Goal: Task Accomplishment & Management: Use online tool/utility

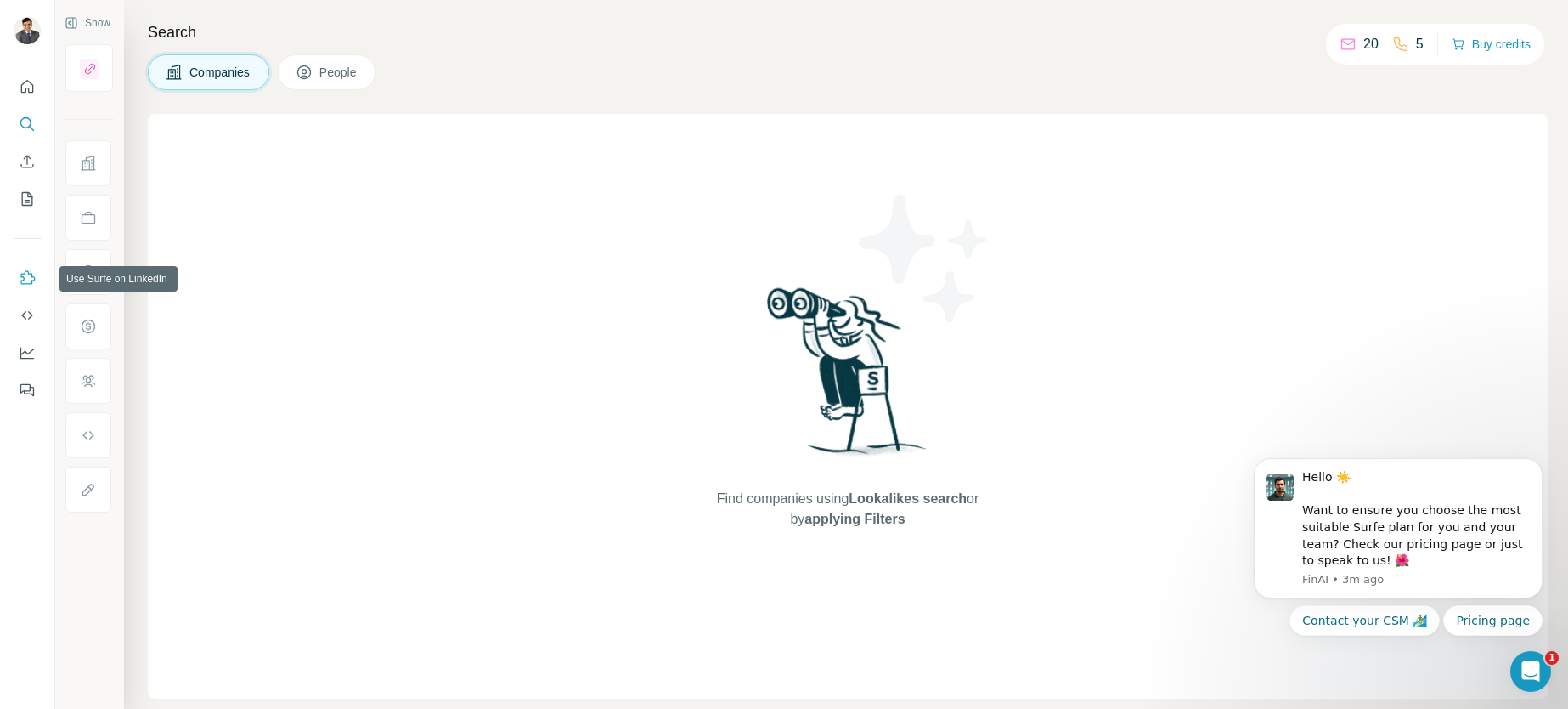
click at [28, 282] on icon "Use Surfe on LinkedIn" at bounding box center [26, 277] width 17 height 17
click at [1476, 44] on button "Buy credits" at bounding box center [1491, 44] width 79 height 24
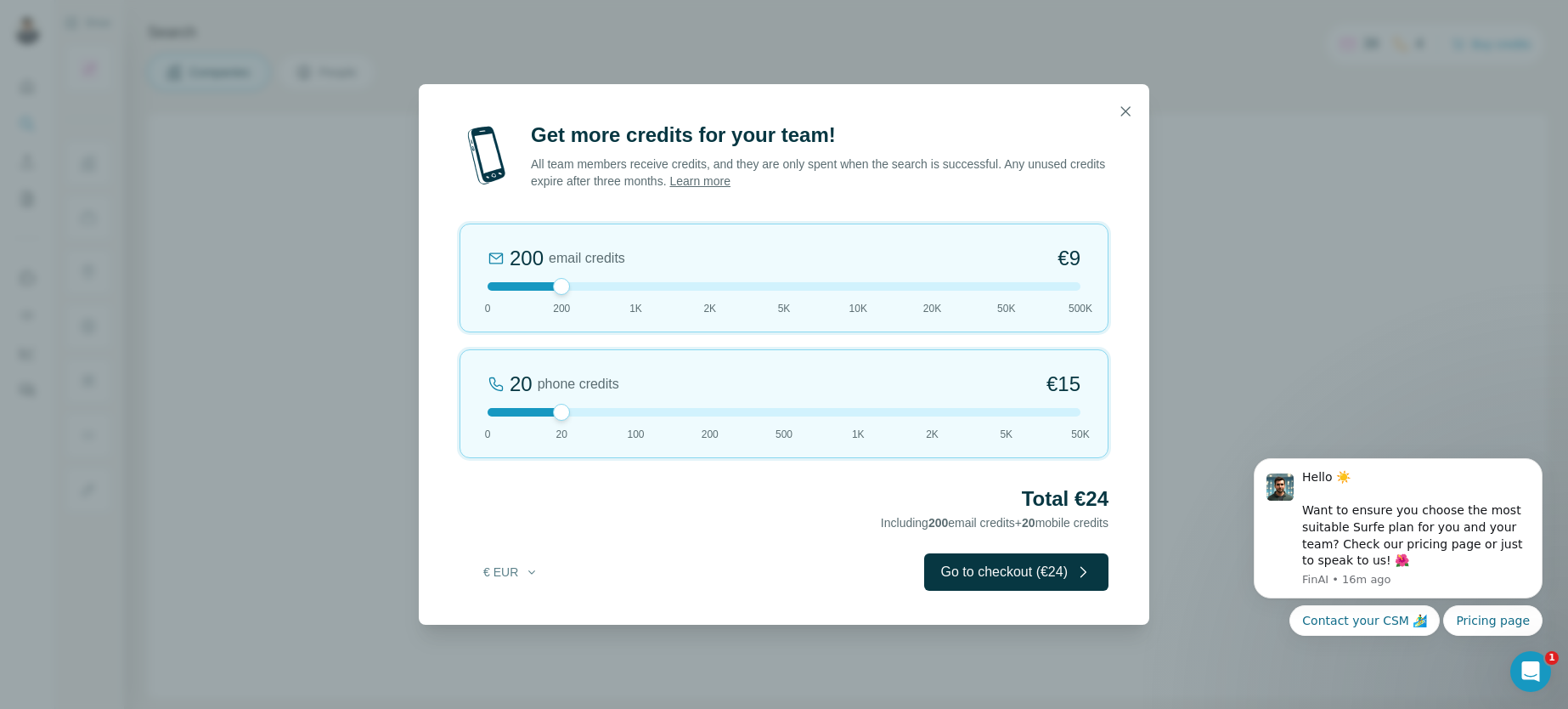
drag, startPoint x: 563, startPoint y: 285, endPoint x: 592, endPoint y: 286, distance: 29.0
click at [592, 286] on div at bounding box center [784, 286] width 593 height 9
click at [1120, 111] on icon "button" at bounding box center [1125, 110] width 17 height 17
